Goal: Register for event/course

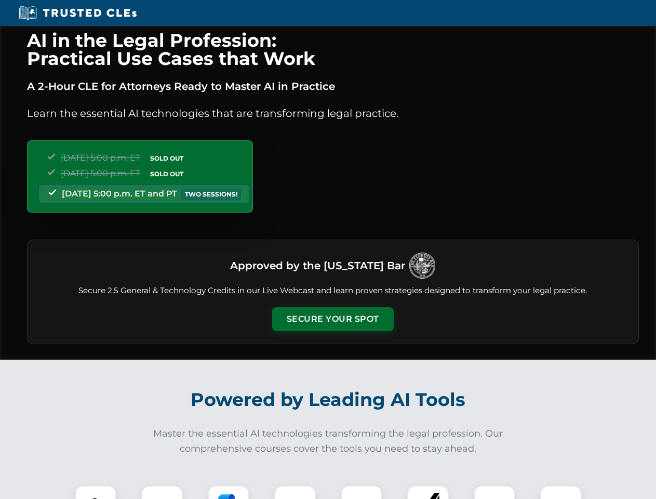
click at [333, 319] on button "Secure Your Spot" at bounding box center [333, 319] width 122 height 24
click at [96, 492] on img at bounding box center [96, 506] width 30 height 30
click at [162, 492] on div at bounding box center [162, 506] width 42 height 42
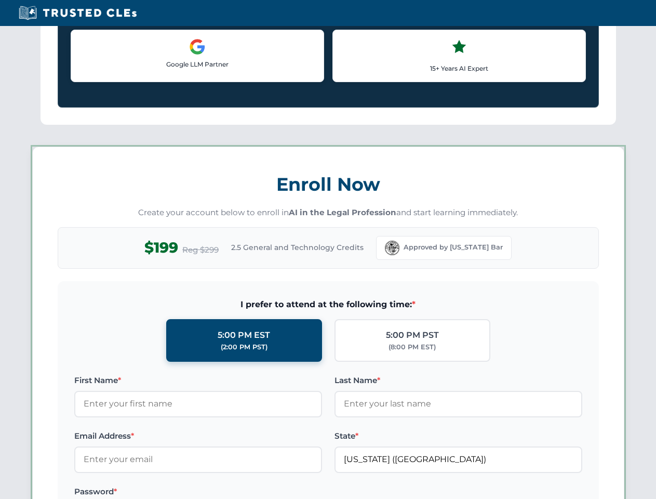
click at [295, 492] on label "Password *" at bounding box center [198, 491] width 248 height 12
